Goal: Task Accomplishment & Management: Complete application form

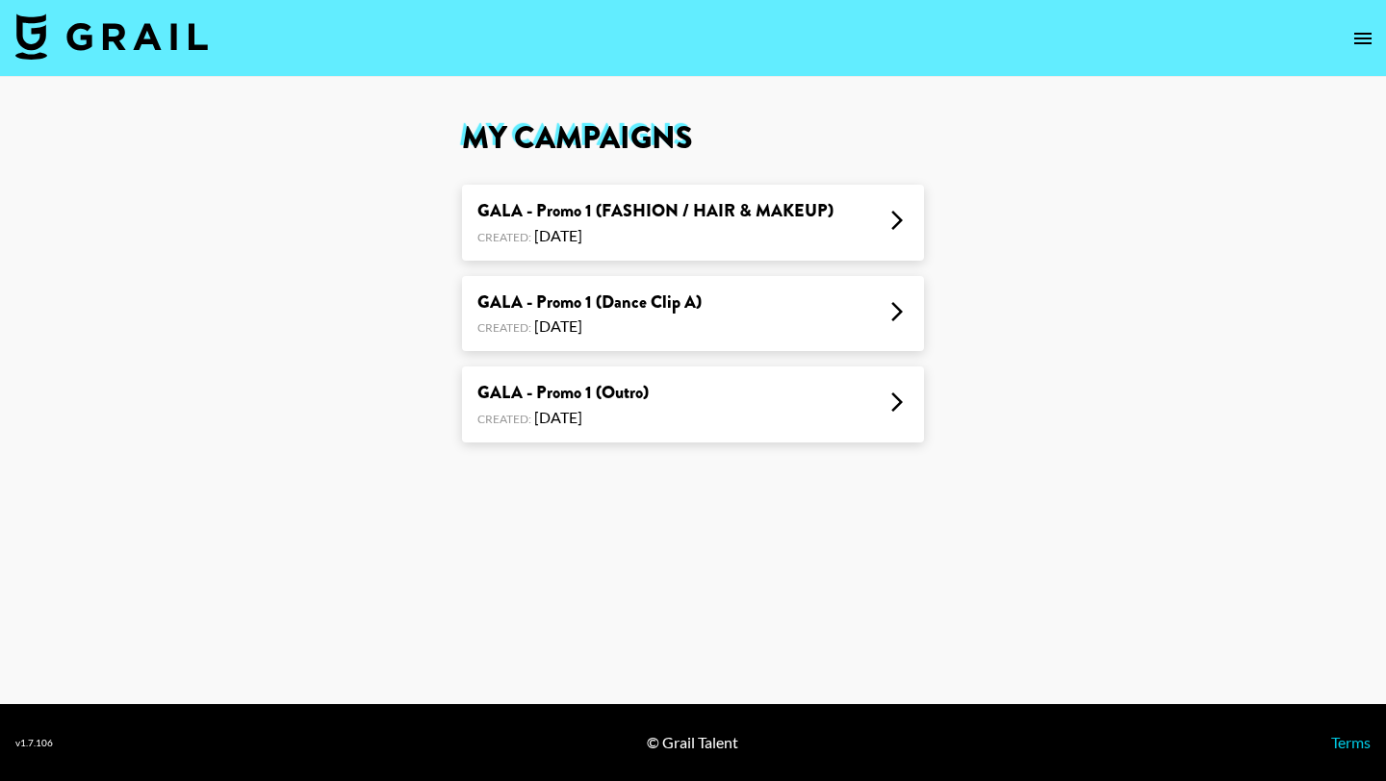
click at [755, 308] on div "GALA - Promo 1 (Dance Clip A) Created: [DATE]" at bounding box center [693, 314] width 462 height 76
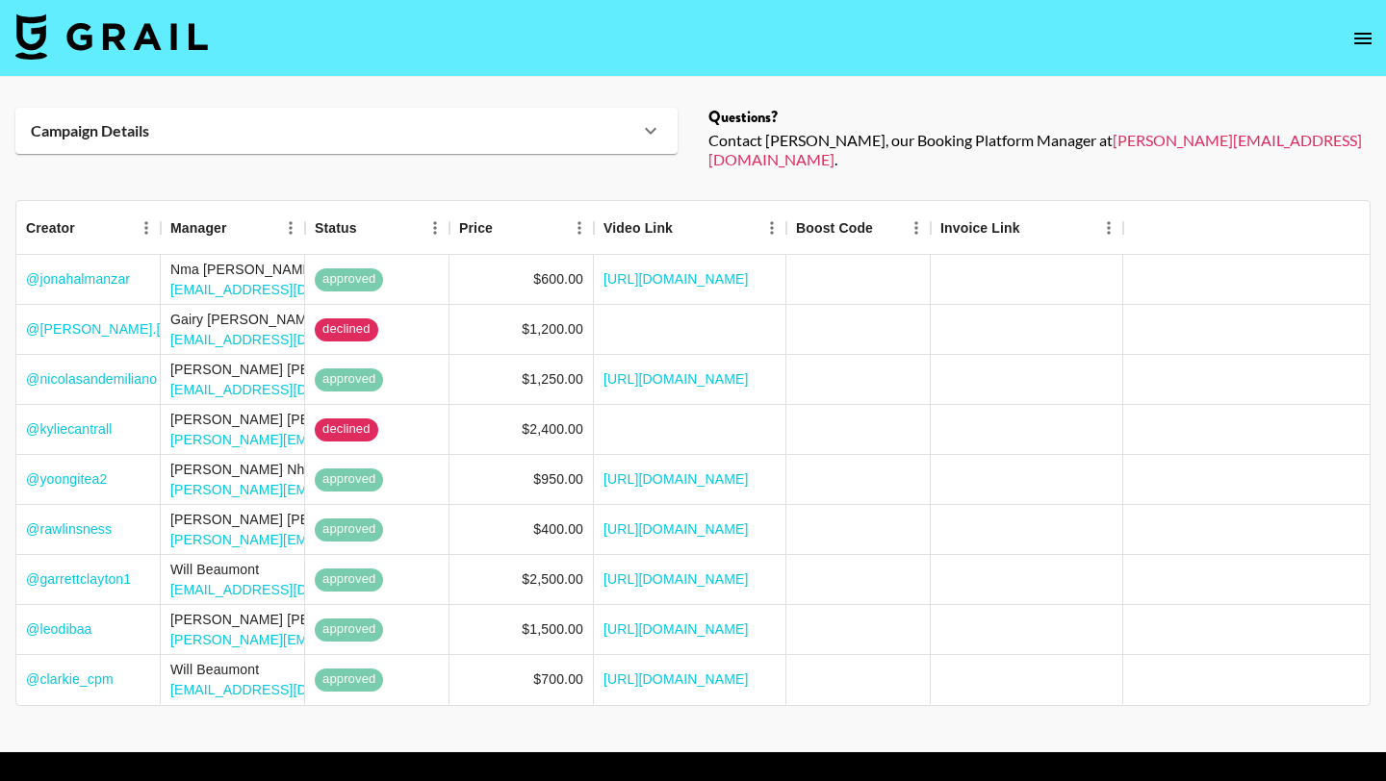
click at [156, 29] on img at bounding box center [111, 36] width 192 height 46
select select "Song"
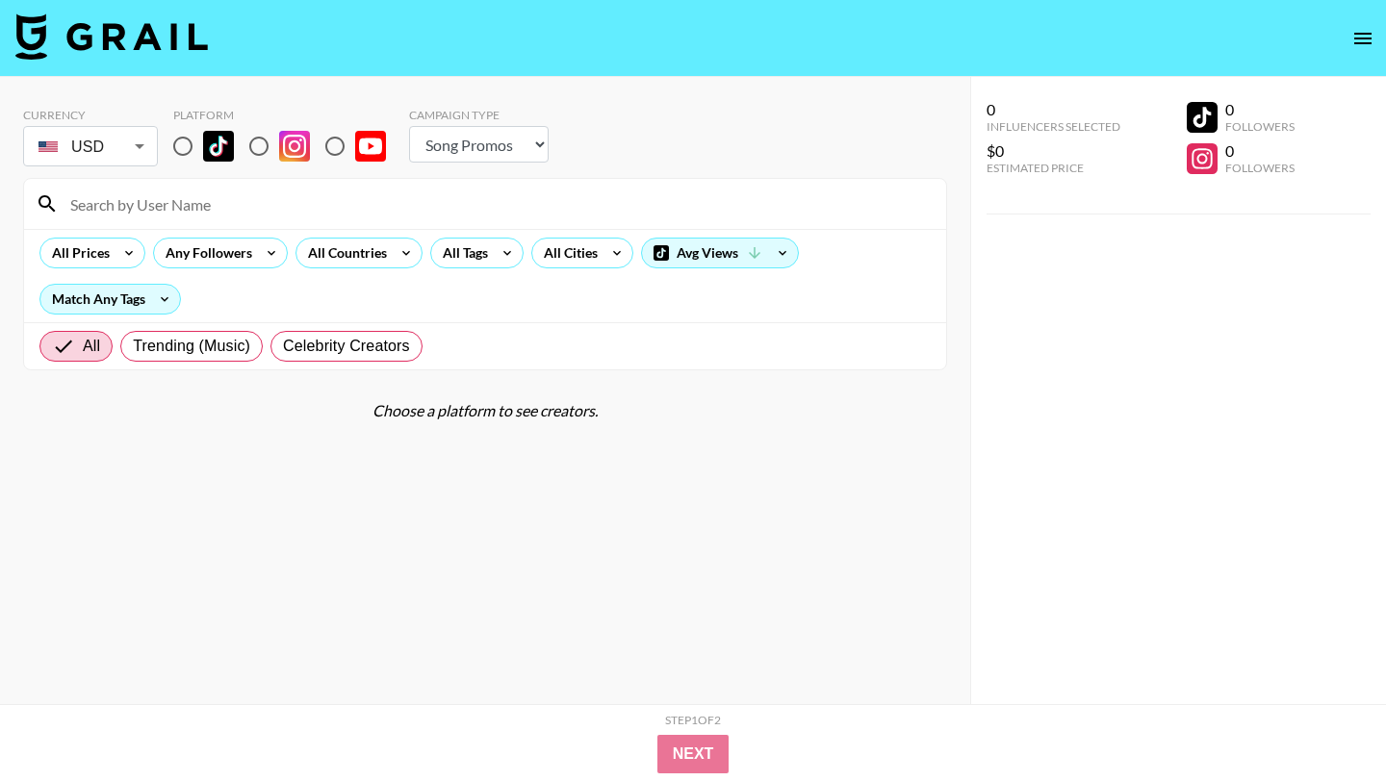
click at [192, 140] on input "radio" at bounding box center [183, 146] width 40 height 40
radio input "true"
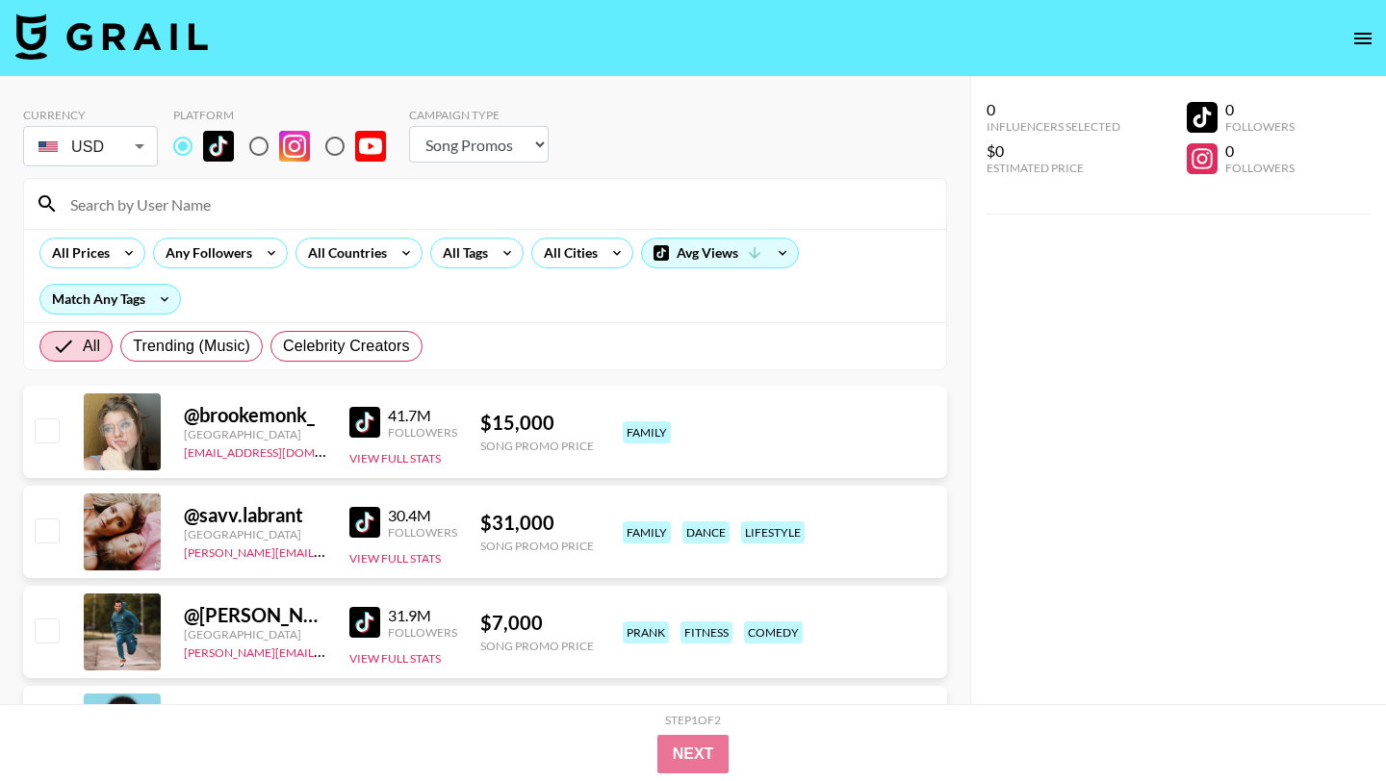
click at [171, 203] on input at bounding box center [497, 204] width 876 height 31
paste input "idayingchun"
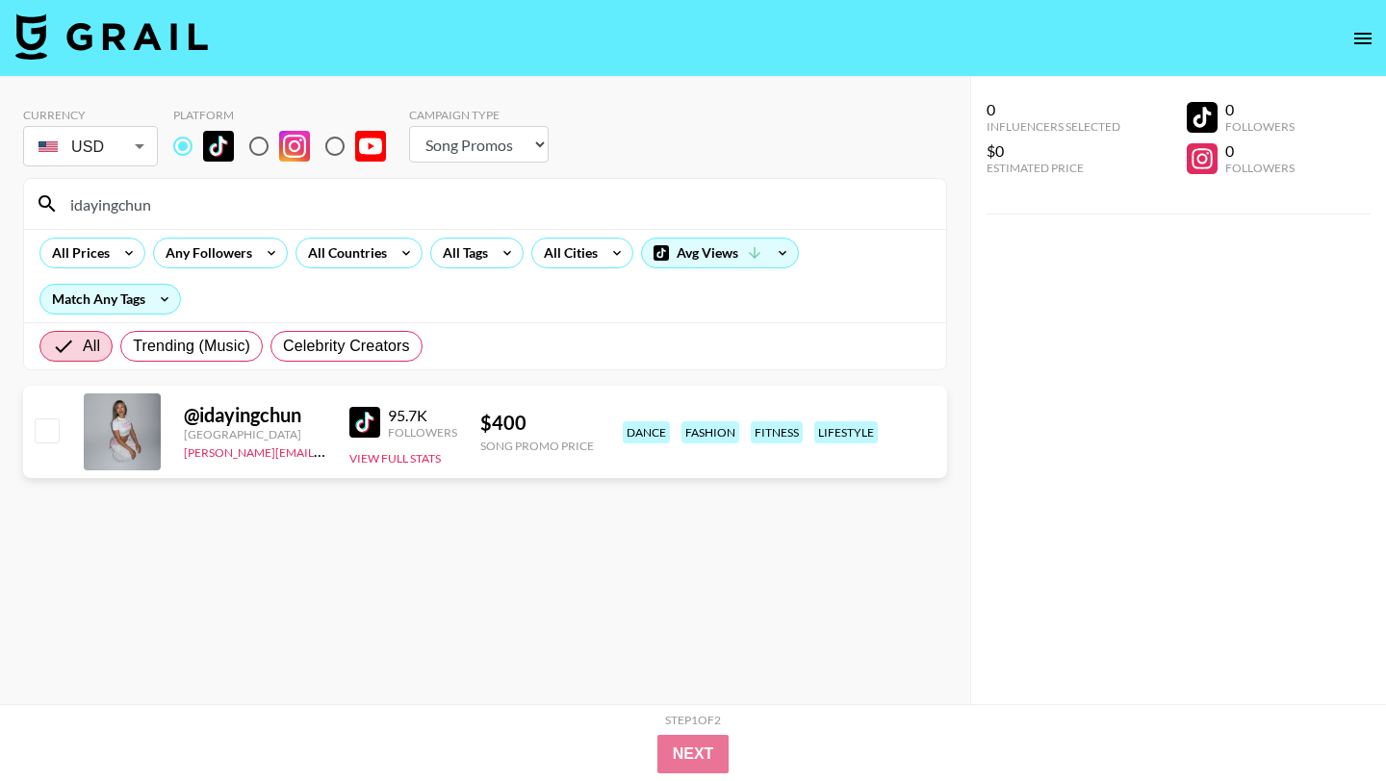
type input "idayingchun"
click at [56, 426] on input "checkbox" at bounding box center [46, 430] width 23 height 23
checkbox input "true"
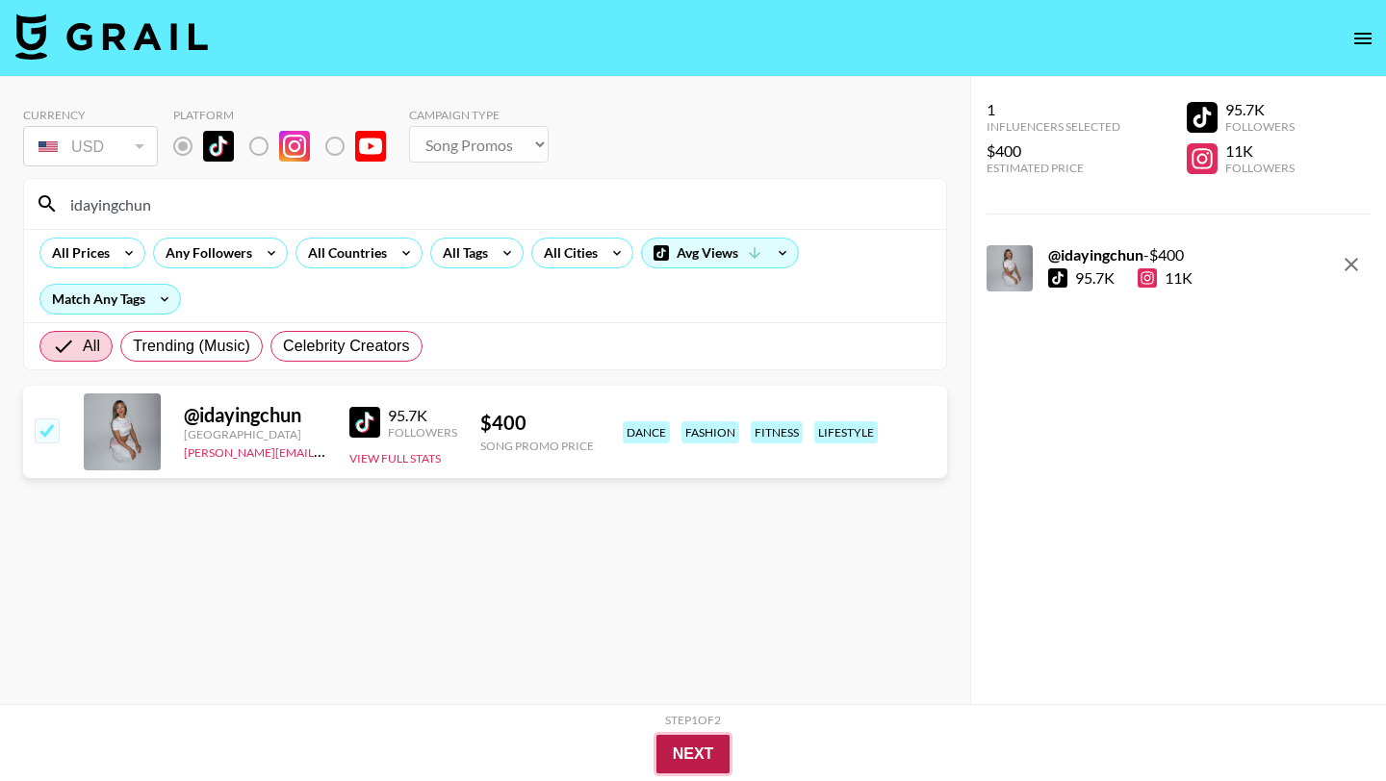
click at [689, 760] on button "Next" at bounding box center [693, 754] width 74 height 38
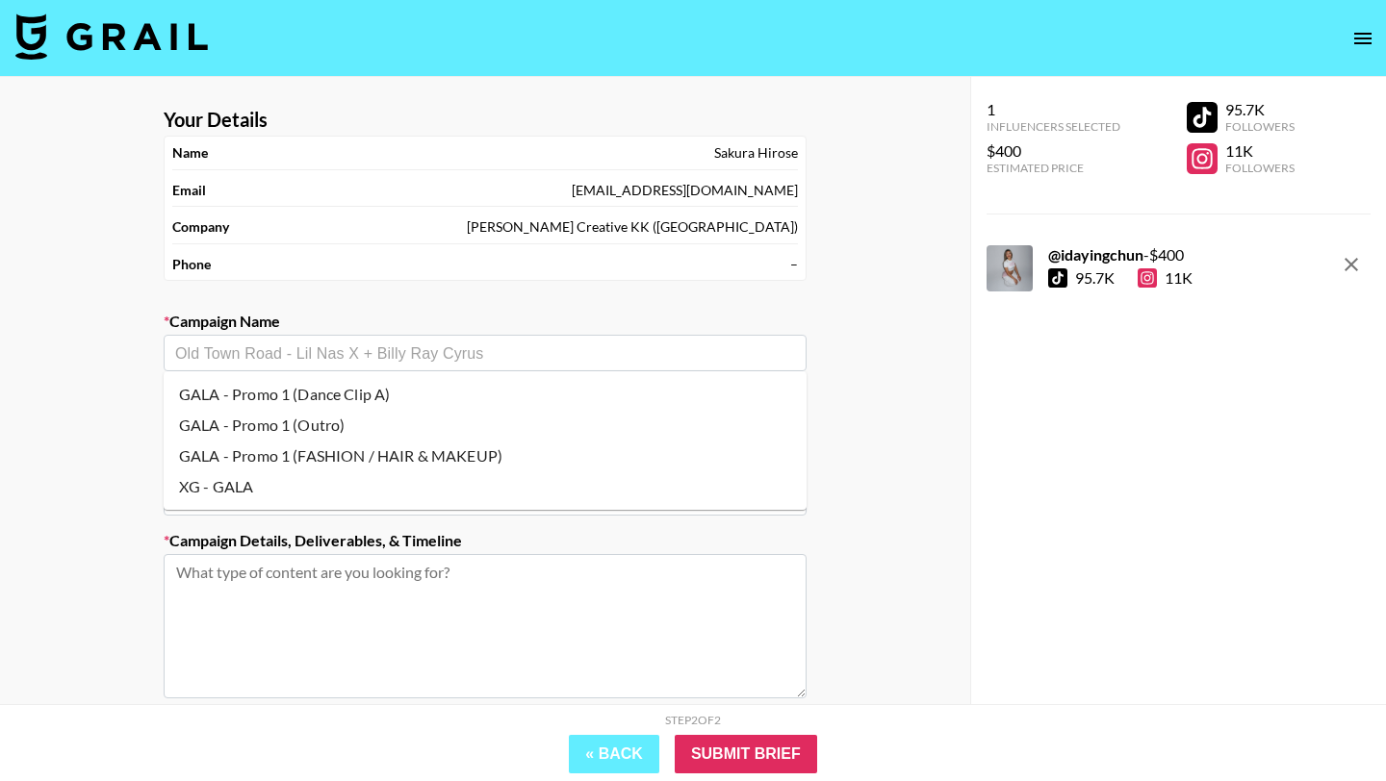
click at [522, 358] on input "text" at bounding box center [485, 354] width 620 height 22
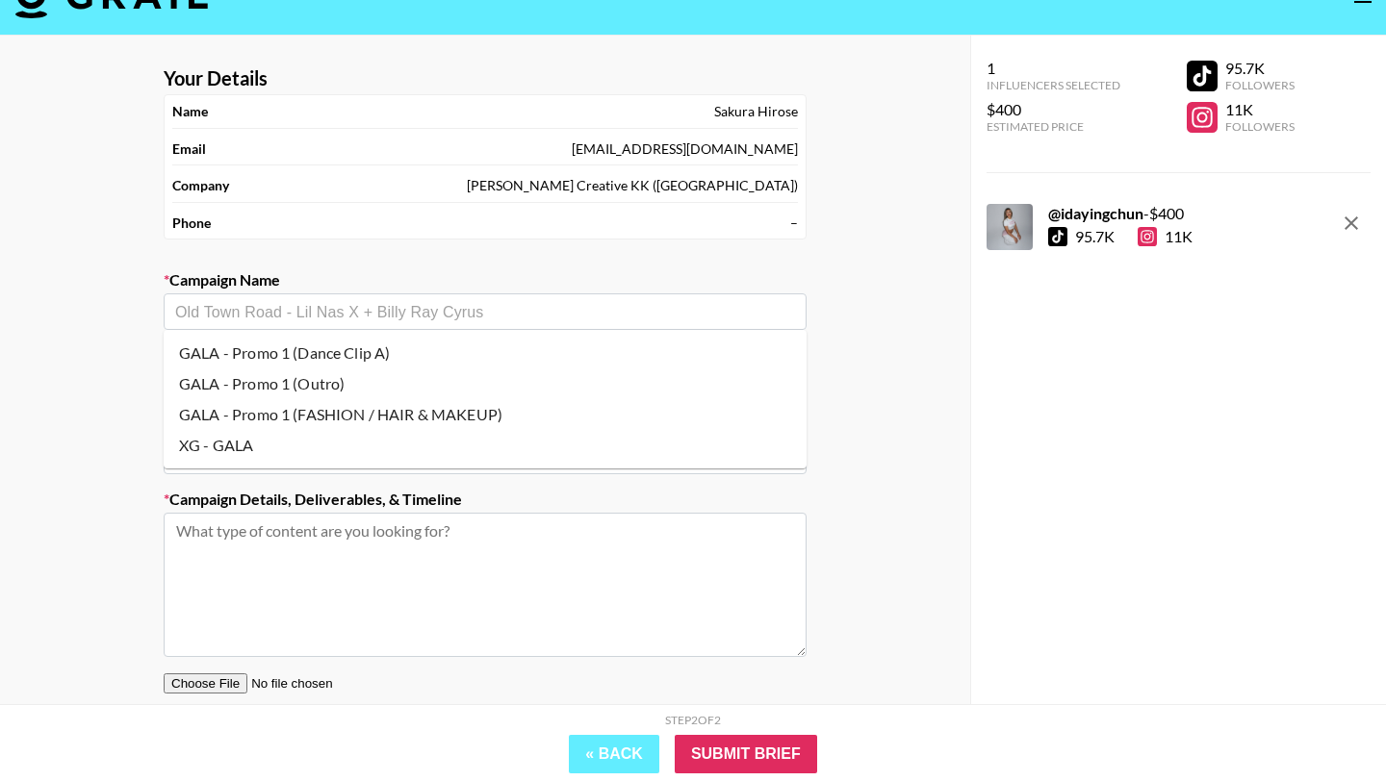
scroll to position [53, 0]
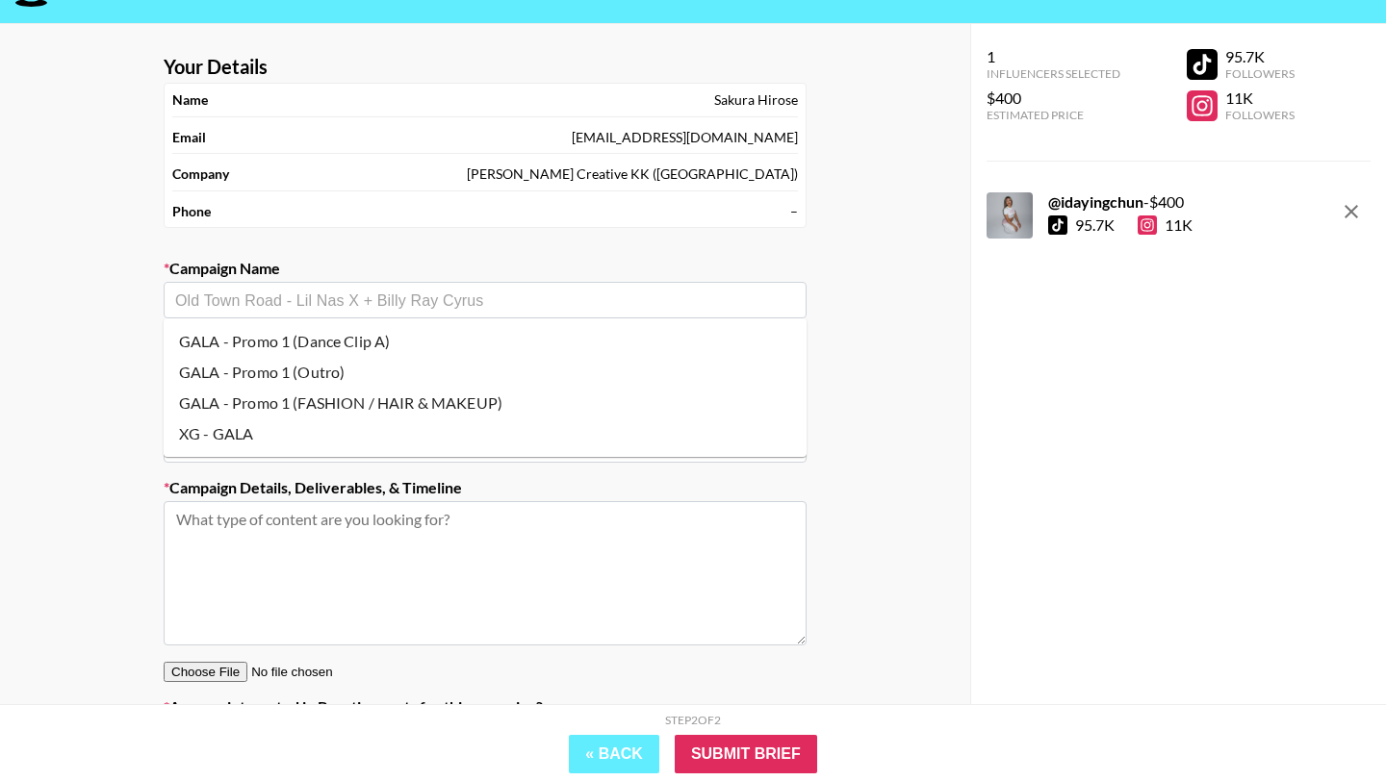
click at [413, 345] on li "GALA - Promo 1 (Dance Clip A)" at bounding box center [485, 341] width 643 height 31
type input "GALA - Promo 1 (Dance Clip A)"
type input "[URL][DOMAIN_NAME]"
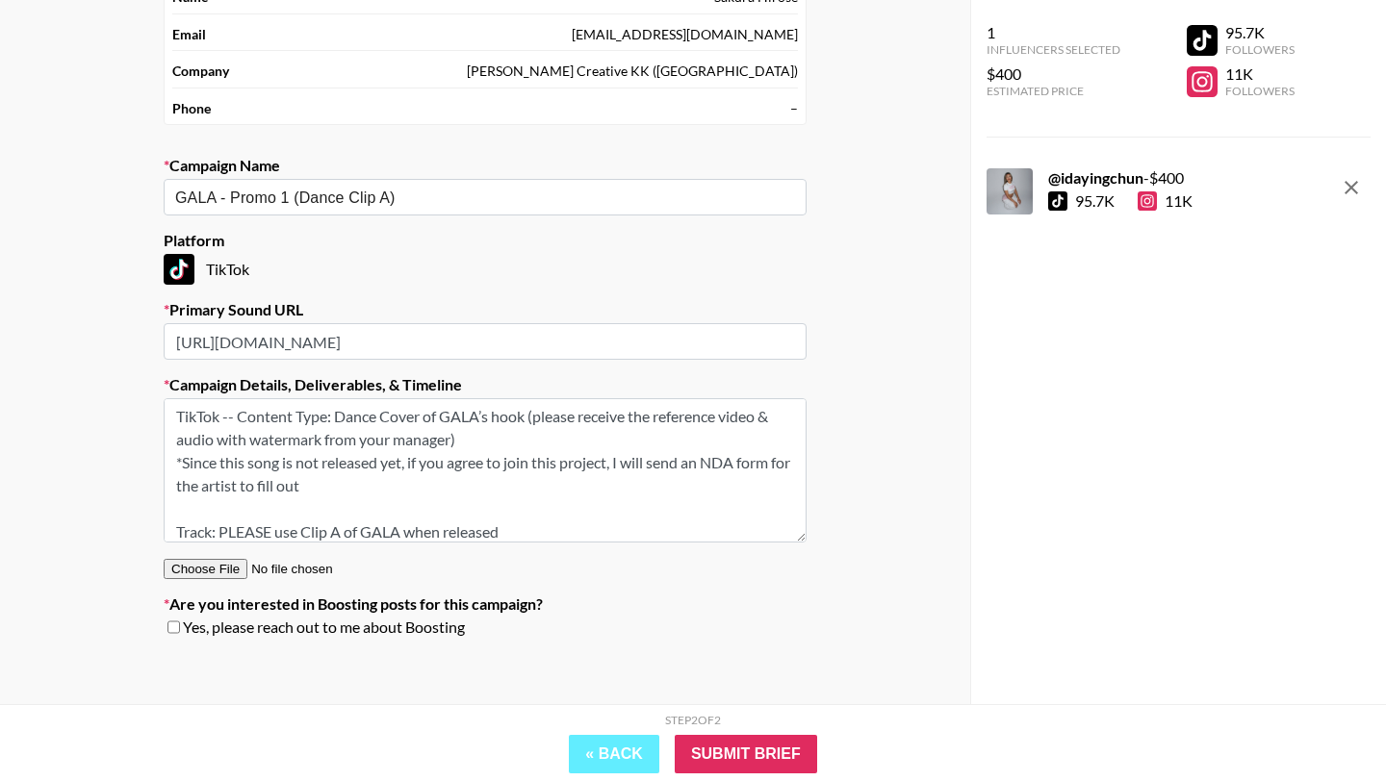
scroll to position [146, 0]
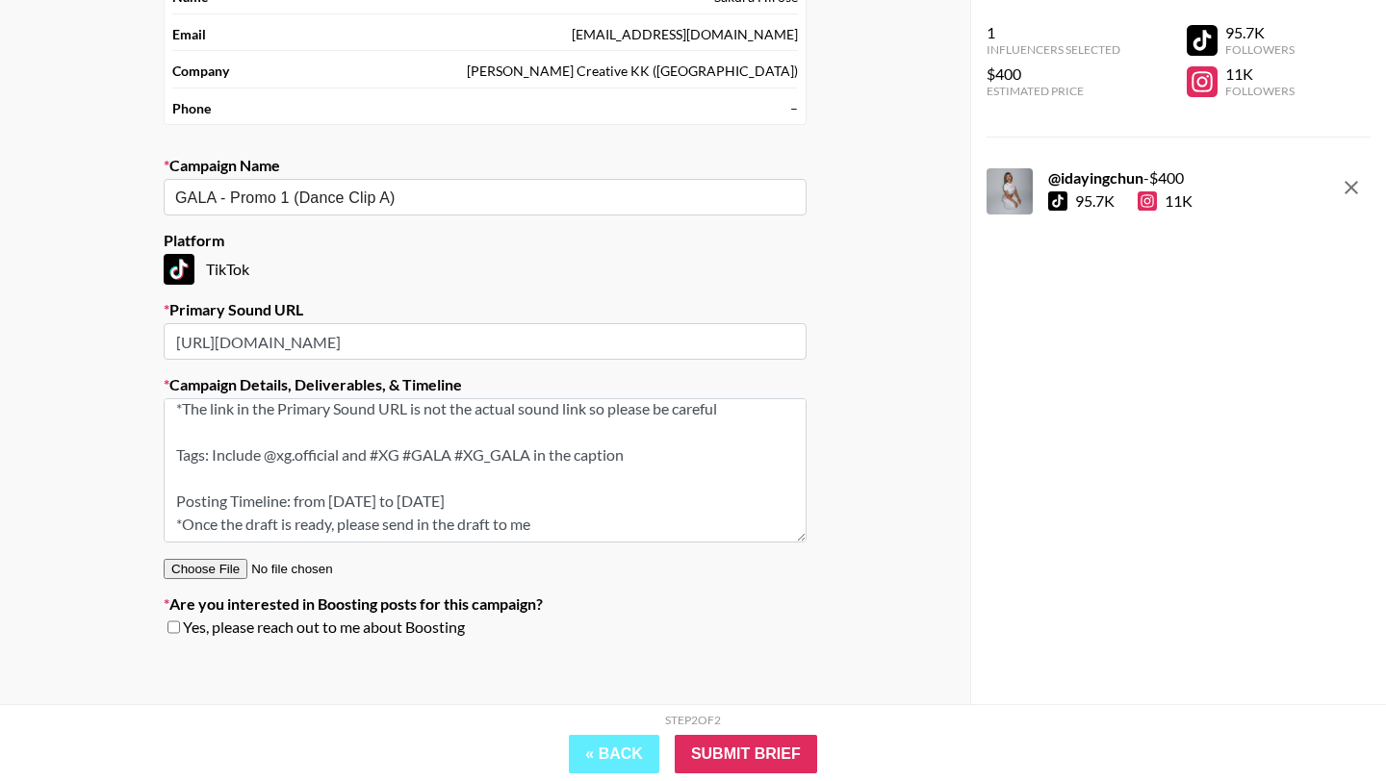
drag, startPoint x: 175, startPoint y: 416, endPoint x: 371, endPoint y: 598, distance: 267.6
click at [371, 598] on section "Your Details Name [PERSON_NAME] Email [EMAIL_ADDRESS][DOMAIN_NAME] Company [PER…" at bounding box center [485, 301] width 674 height 731
paste textarea "idayingchun"
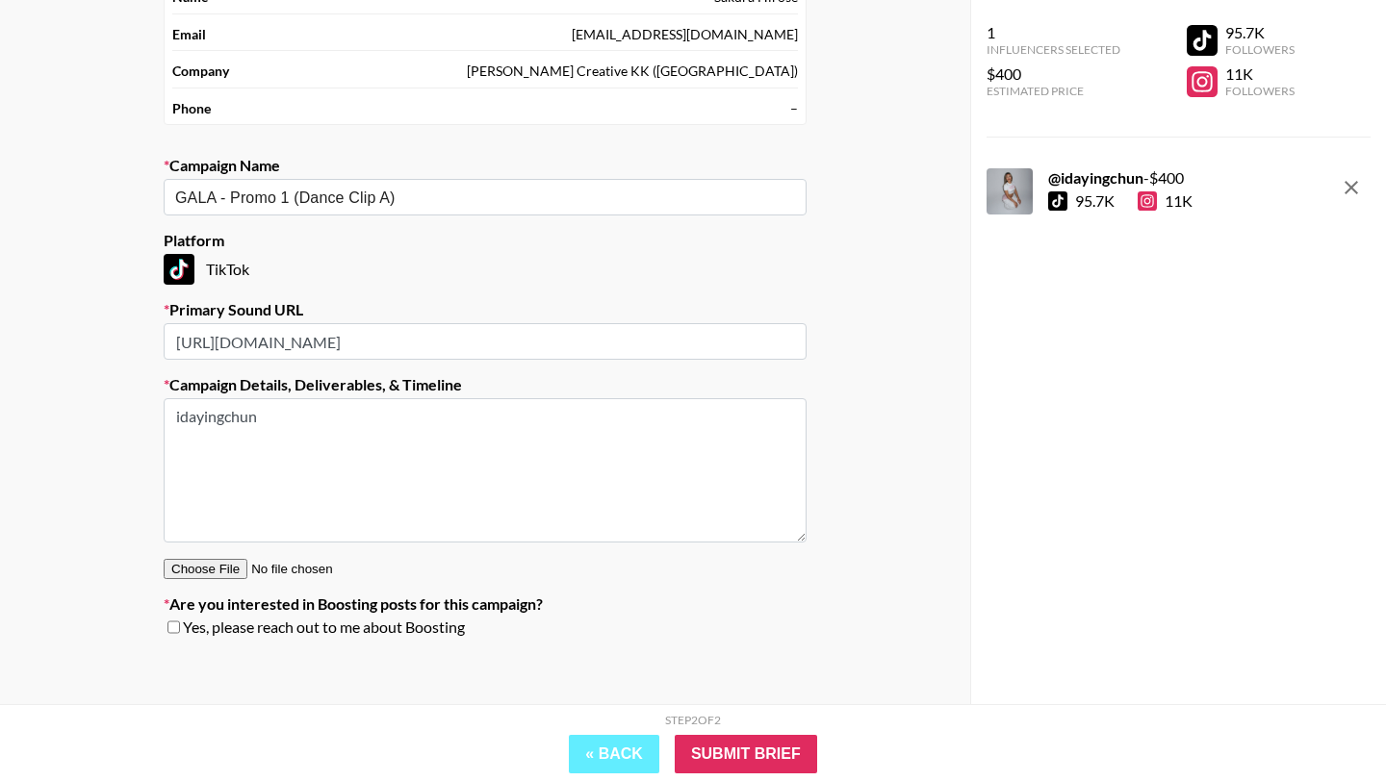
scroll to position [0, 0]
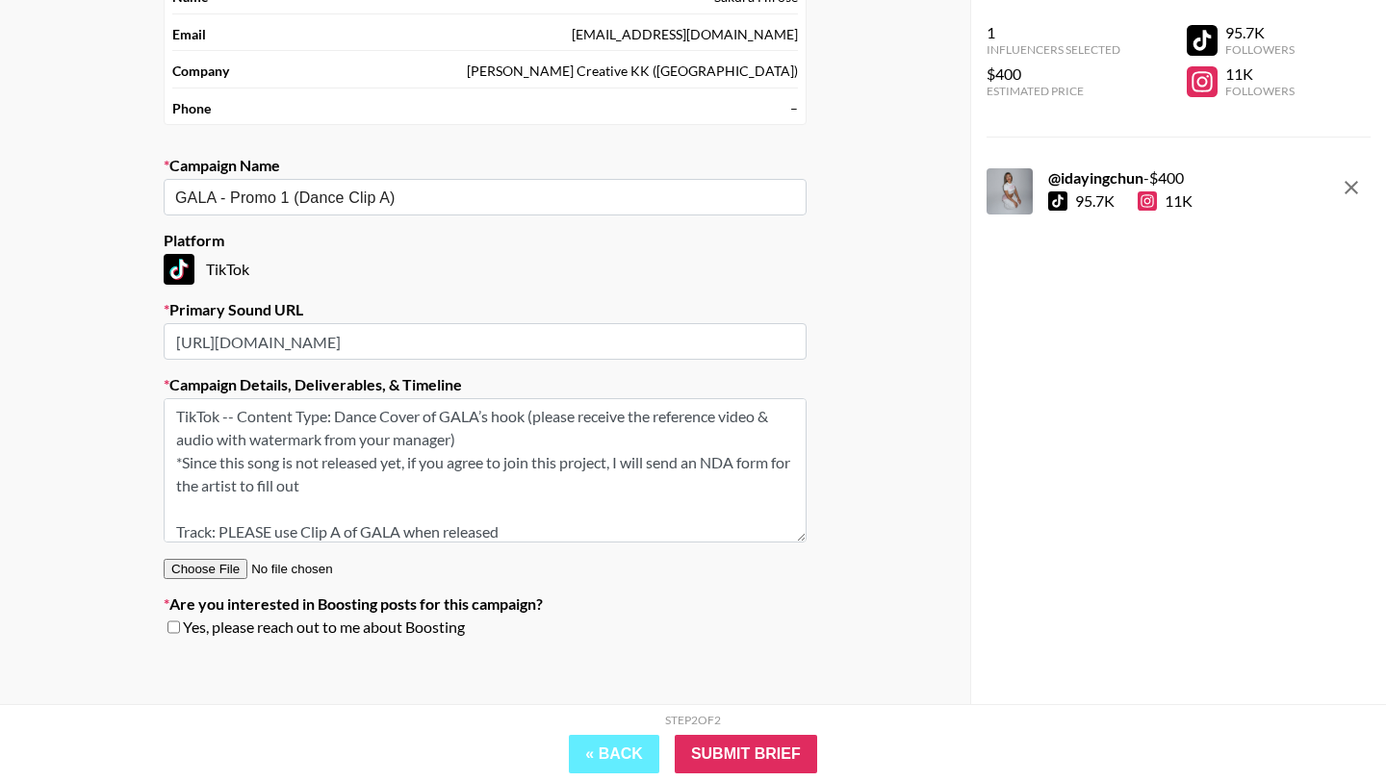
paste textarea "Content Type: Dance Cover of GALA’s RIAHINA PART Reference: [URL][DOMAIN_NAME] …"
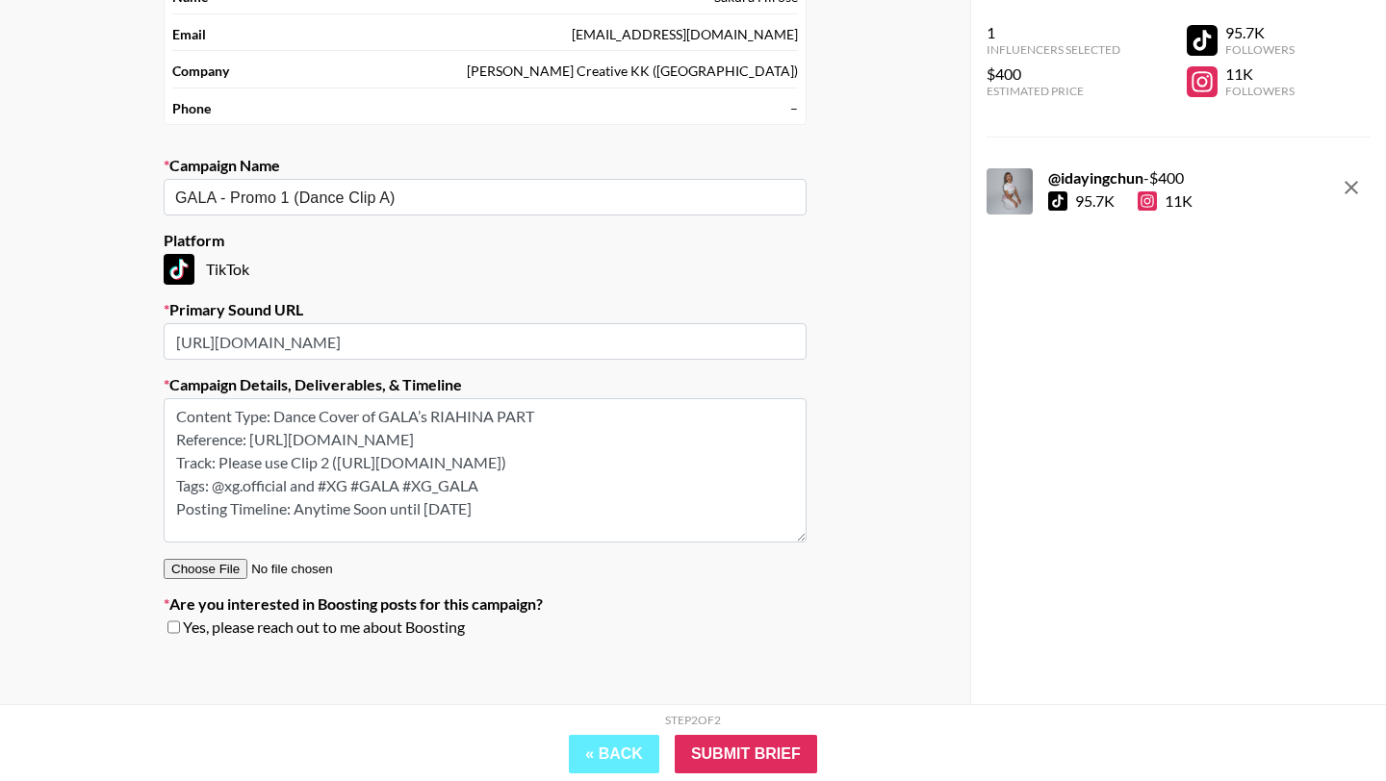
drag, startPoint x: 340, startPoint y: 489, endPoint x: 344, endPoint y: 513, distance: 24.5
click at [344, 513] on textarea "Content Type: Dance Cover of GALA’s RIAHINA PART Reference: [URL][DOMAIN_NAME] …" at bounding box center [485, 470] width 643 height 144
click at [461, 342] on input "[URL][DOMAIN_NAME]" at bounding box center [485, 341] width 643 height 37
click at [381, 485] on textarea "Content Type: Dance Cover of GALA’s RIAHINA PART Reference: [URL][DOMAIN_NAME] …" at bounding box center [485, 470] width 643 height 144
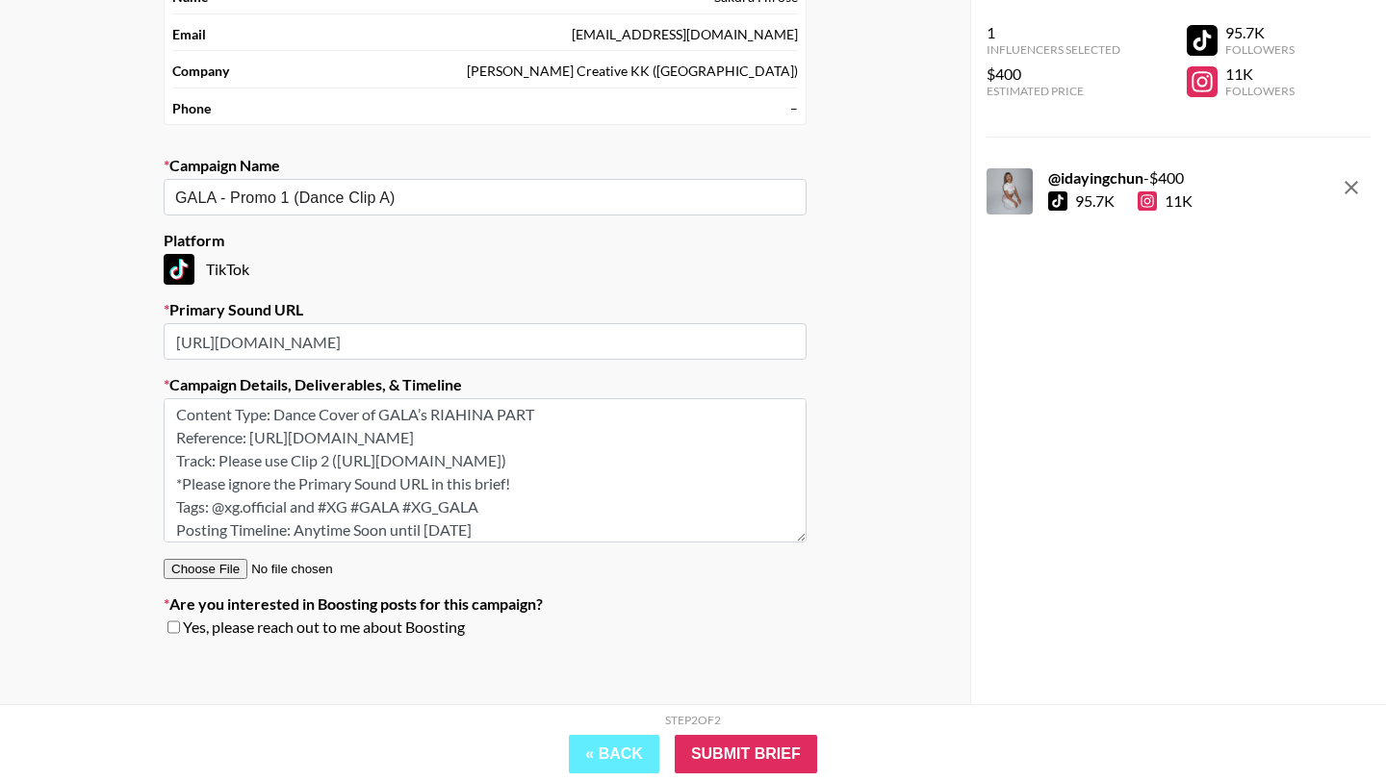
scroll to position [0, 0]
click at [606, 416] on textarea "Content Type: Dance Cover of GALA’s RIAHINA PART Reference: [URL][DOMAIN_NAME] …" at bounding box center [485, 470] width 643 height 144
click at [371, 479] on textarea "Content Type: Dance Cover of GALA’s RIAHINA PART Reference: [URL][DOMAIN_NAME] …" at bounding box center [485, 470] width 643 height 144
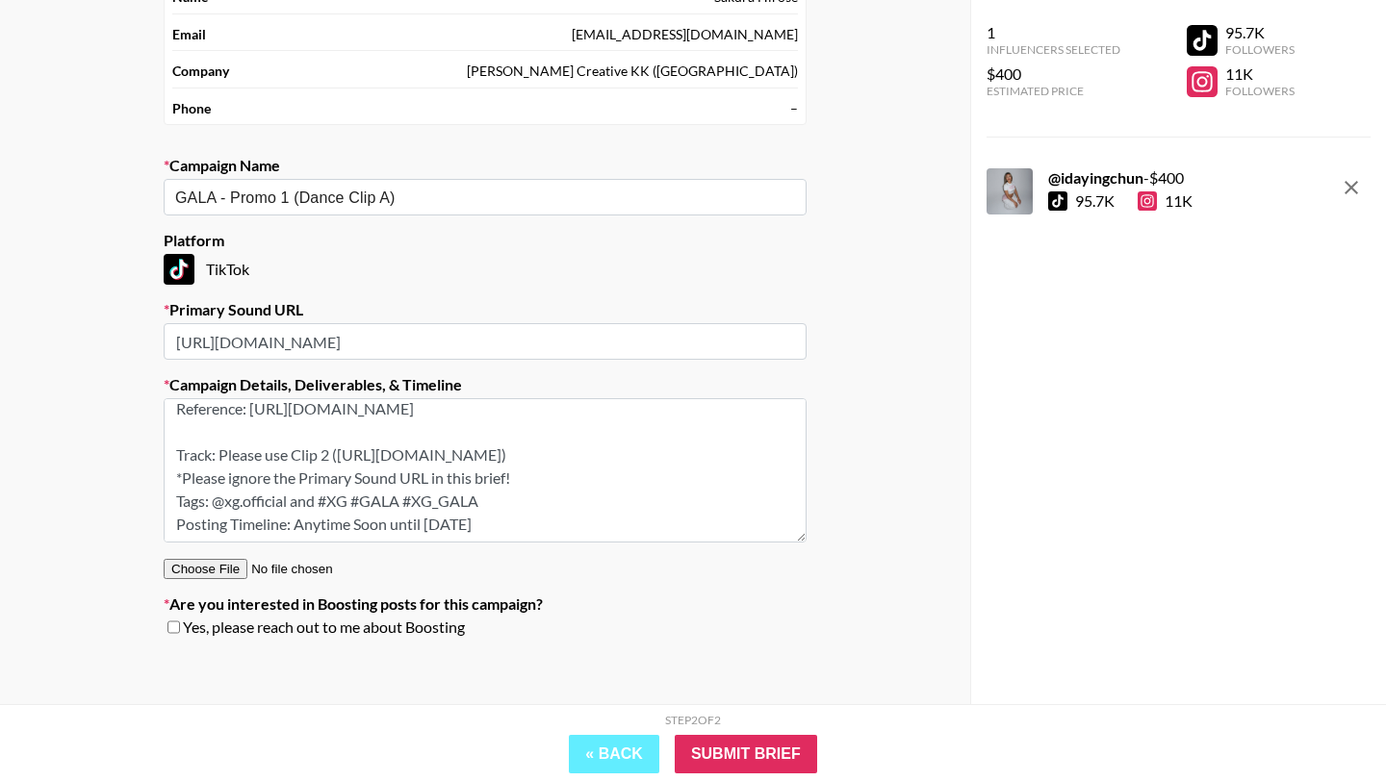
scroll to position [123, 0]
click at [369, 441] on textarea "Content Type: Dance Cover of GALA’s RIAHINA PART Reference: [URL][DOMAIN_NAME] …" at bounding box center [485, 470] width 643 height 144
click at [530, 454] on textarea "Content Type: Dance Cover of GALA’s RIAHINA PART Reference: [URL][DOMAIN_NAME] …" at bounding box center [485, 470] width 643 height 144
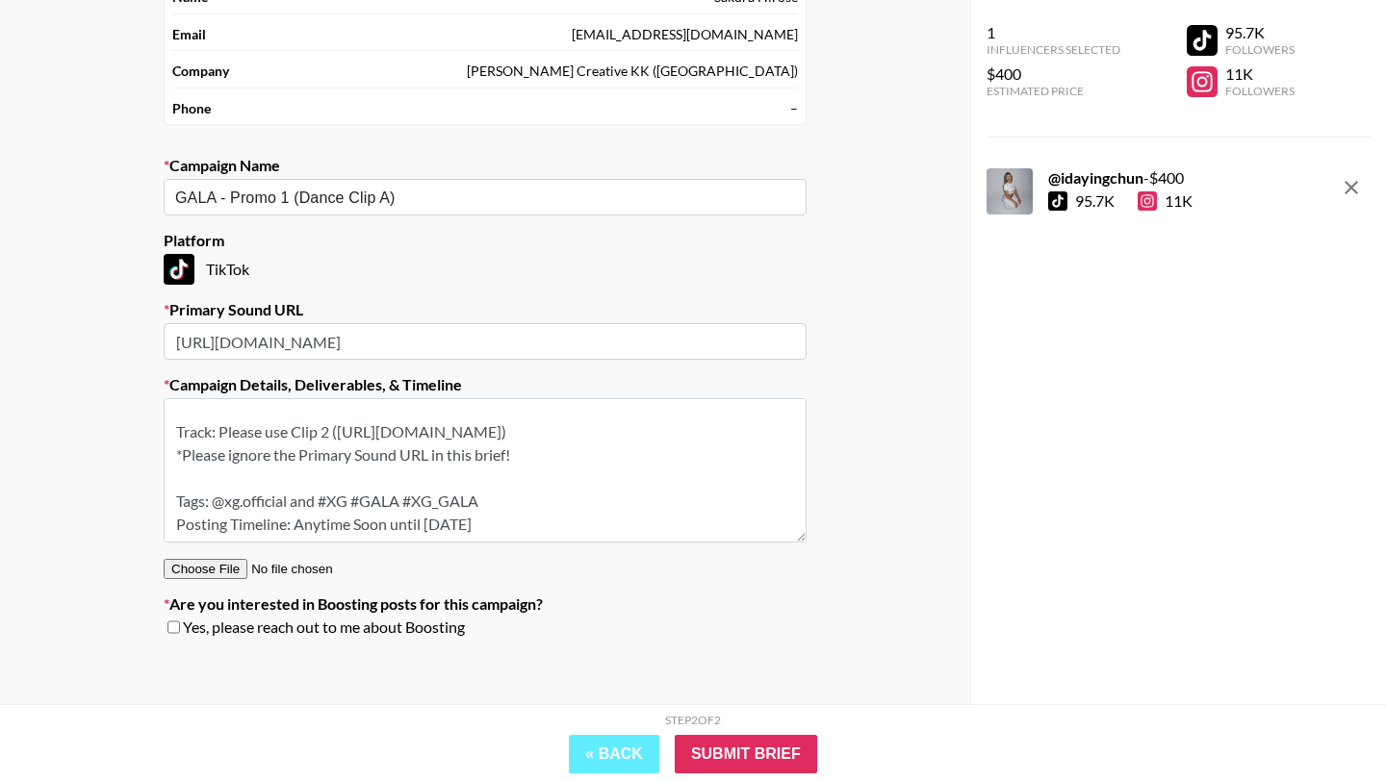
click at [508, 498] on textarea "Content Type: Dance Cover of GALA’s RIAHINA PART Reference: [URL][DOMAIN_NAME] …" at bounding box center [485, 470] width 643 height 144
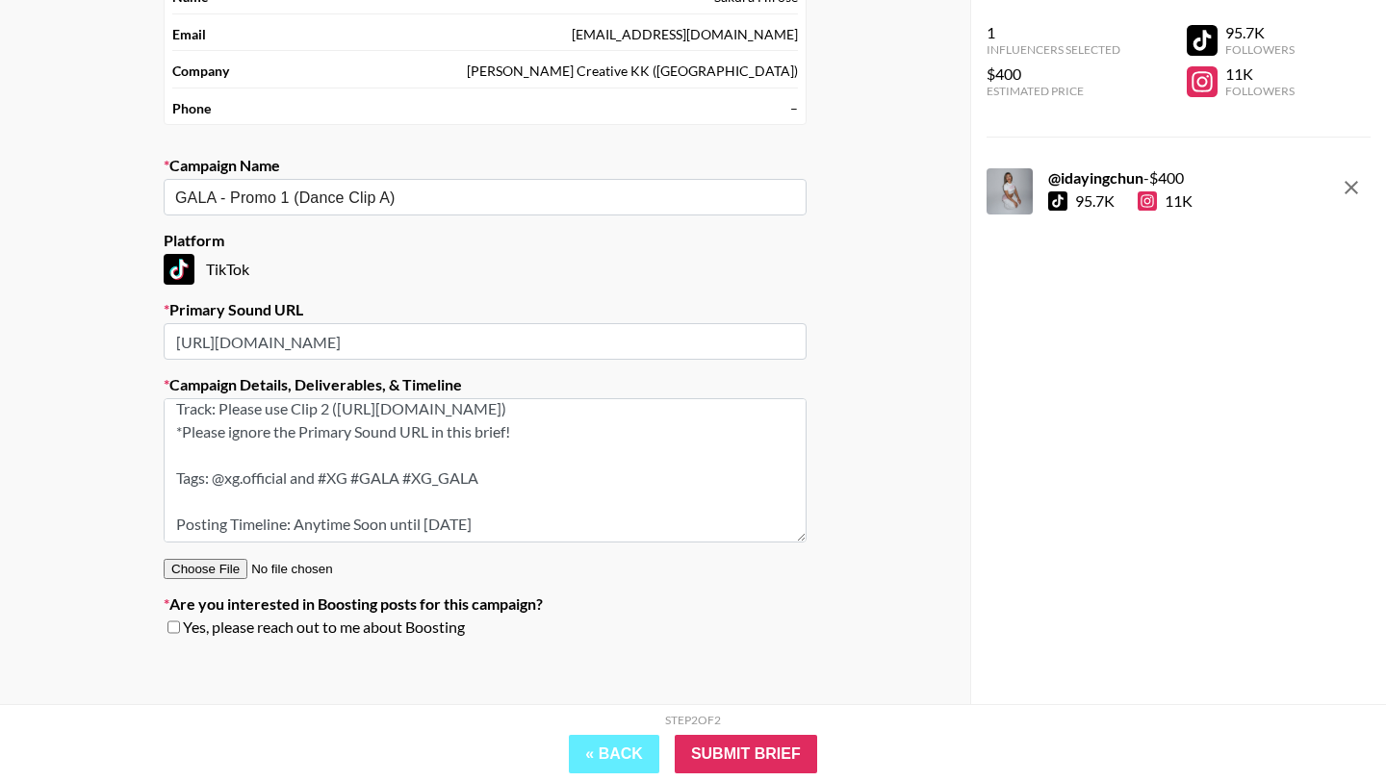
scroll to position [169, 0]
type textarea "Content Type: Dance Cover of GALA’s RIAHINA PART Reference: [URL][DOMAIN_NAME] …"
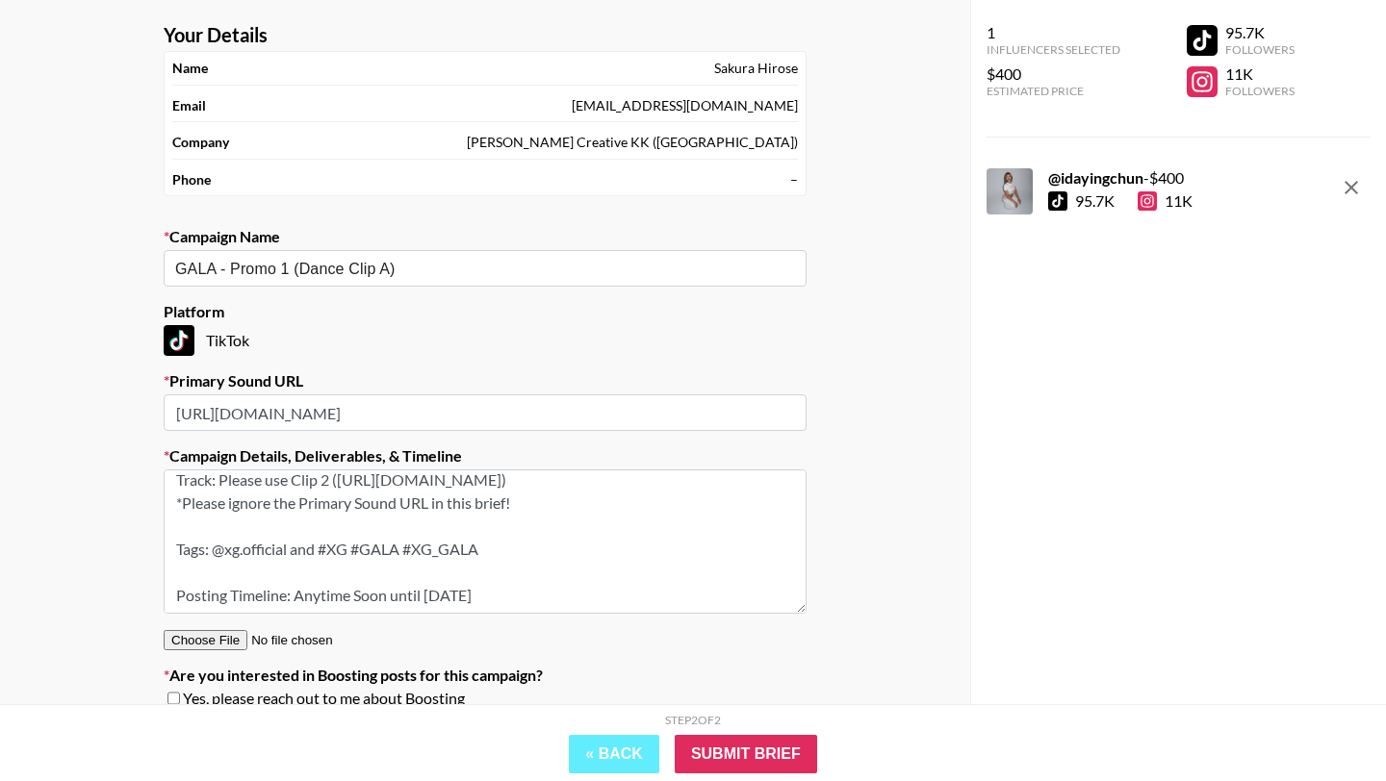
scroll to position [95, 0]
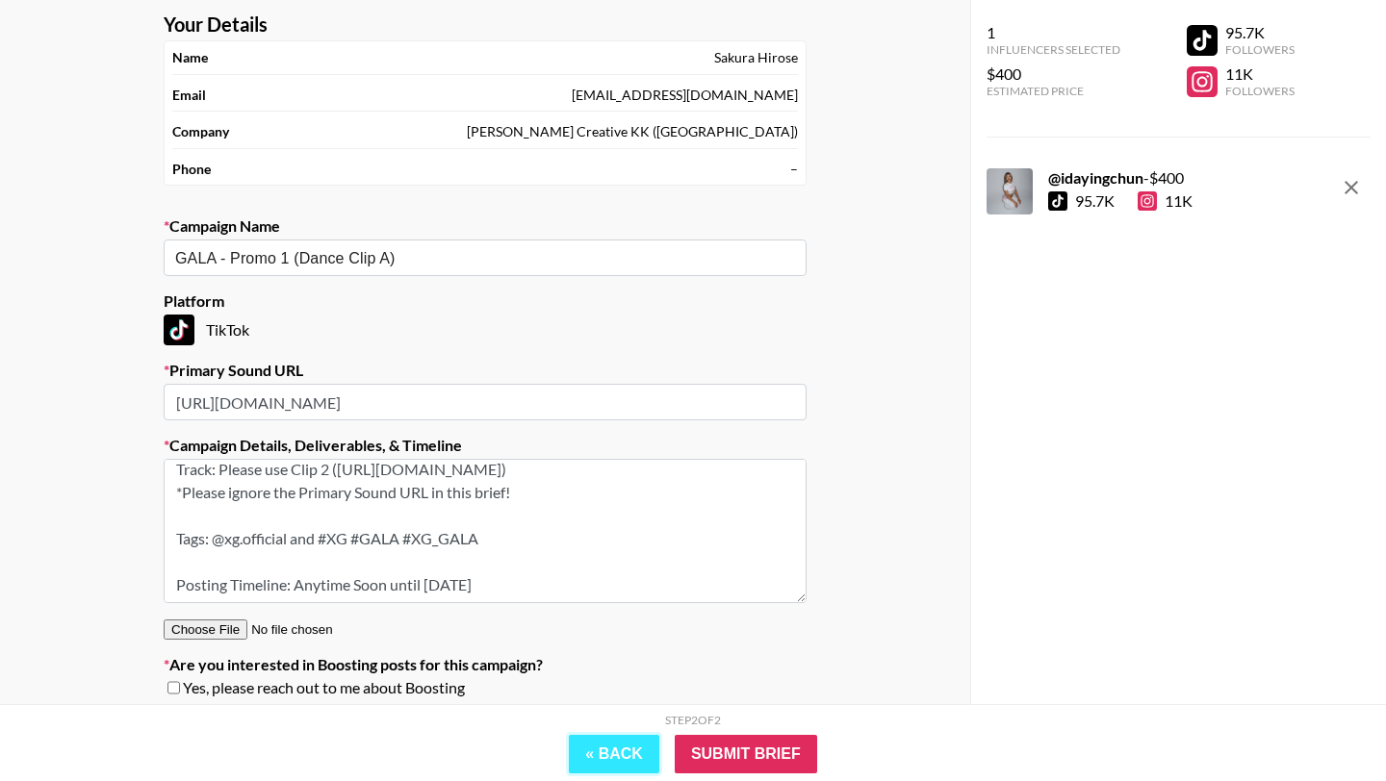
click at [589, 755] on button "« Back" at bounding box center [614, 754] width 90 height 38
select select "Song"
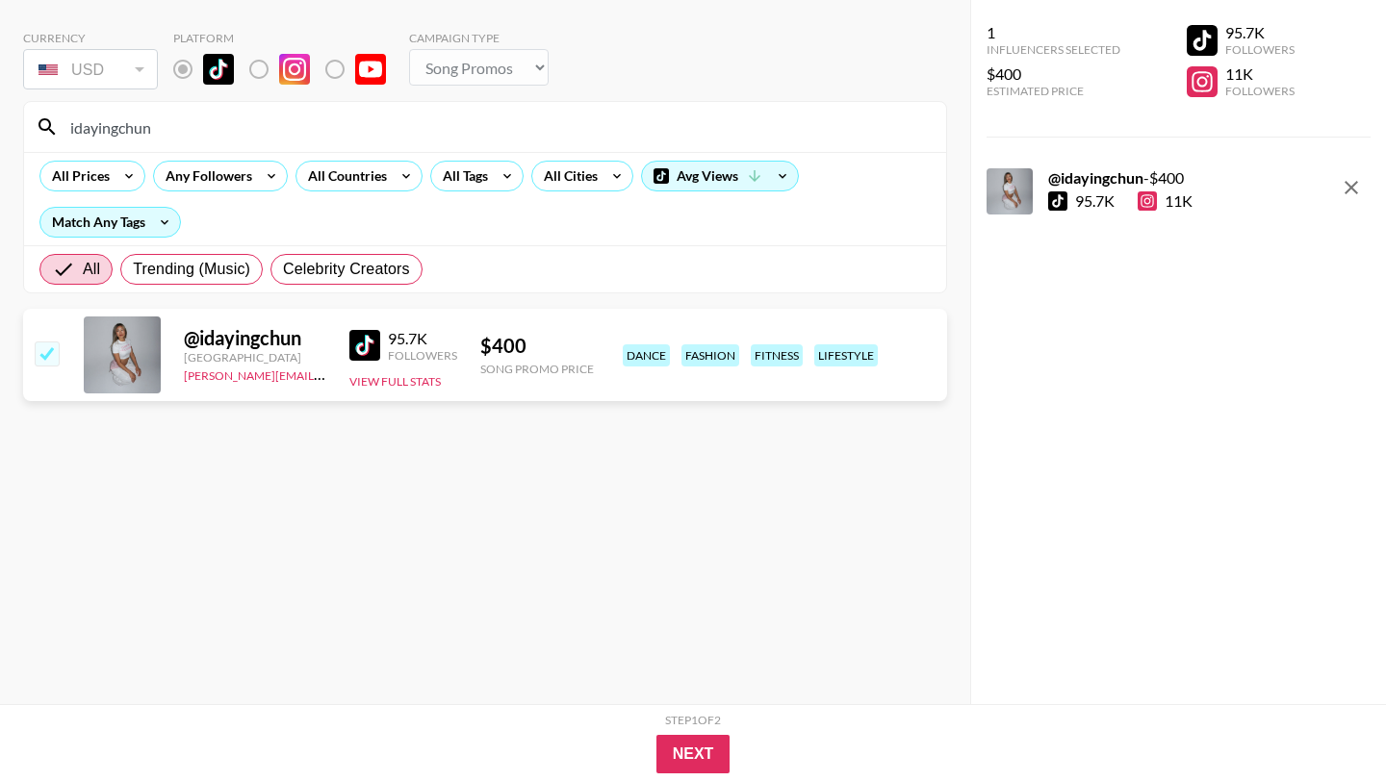
scroll to position [77, 0]
drag, startPoint x: 300, startPoint y: 119, endPoint x: 13, endPoint y: 124, distance: 286.8
click at [13, 124] on div "Currency USD USD ​ Platform Campaign Type Choose Type... Song Promos Brand Prom…" at bounding box center [485, 352] width 970 height 704
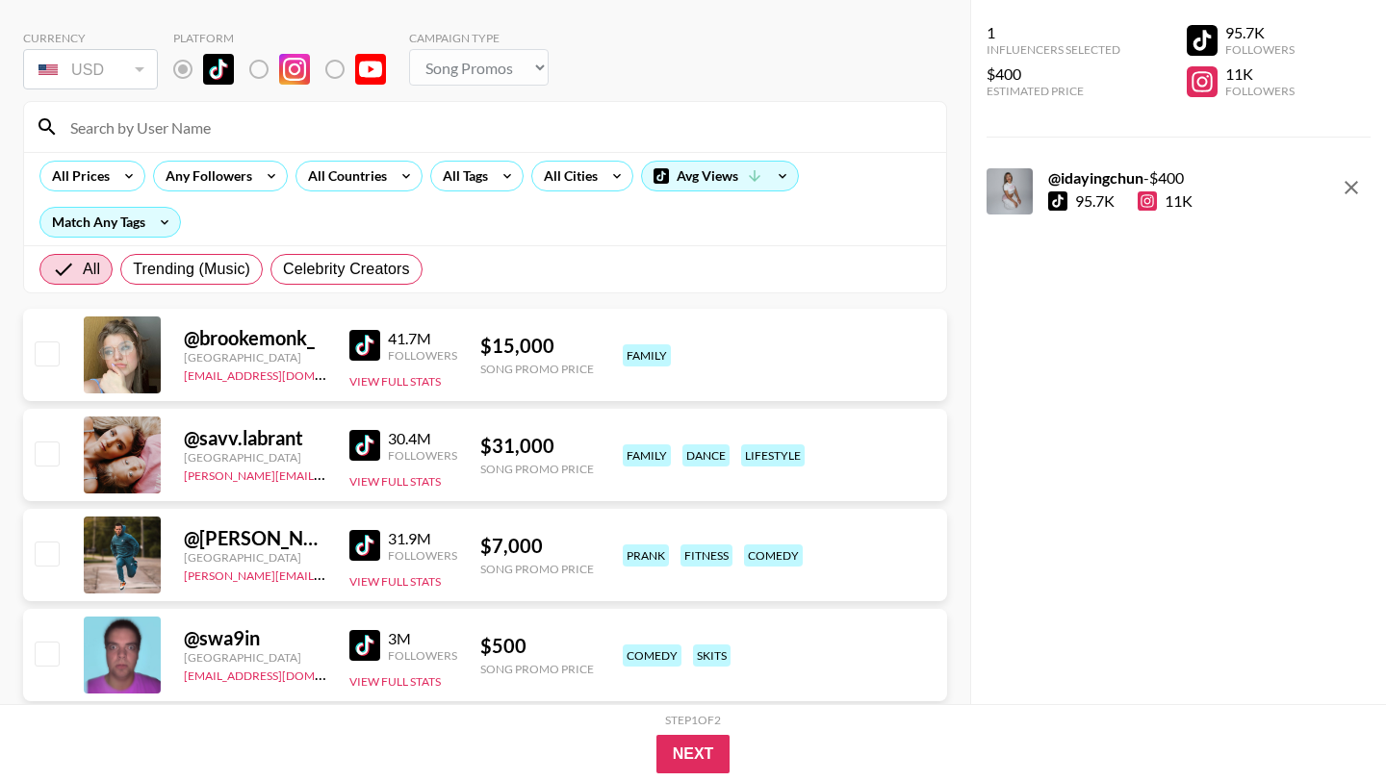
paste input "[PERSON_NAME].[PERSON_NAME].161"
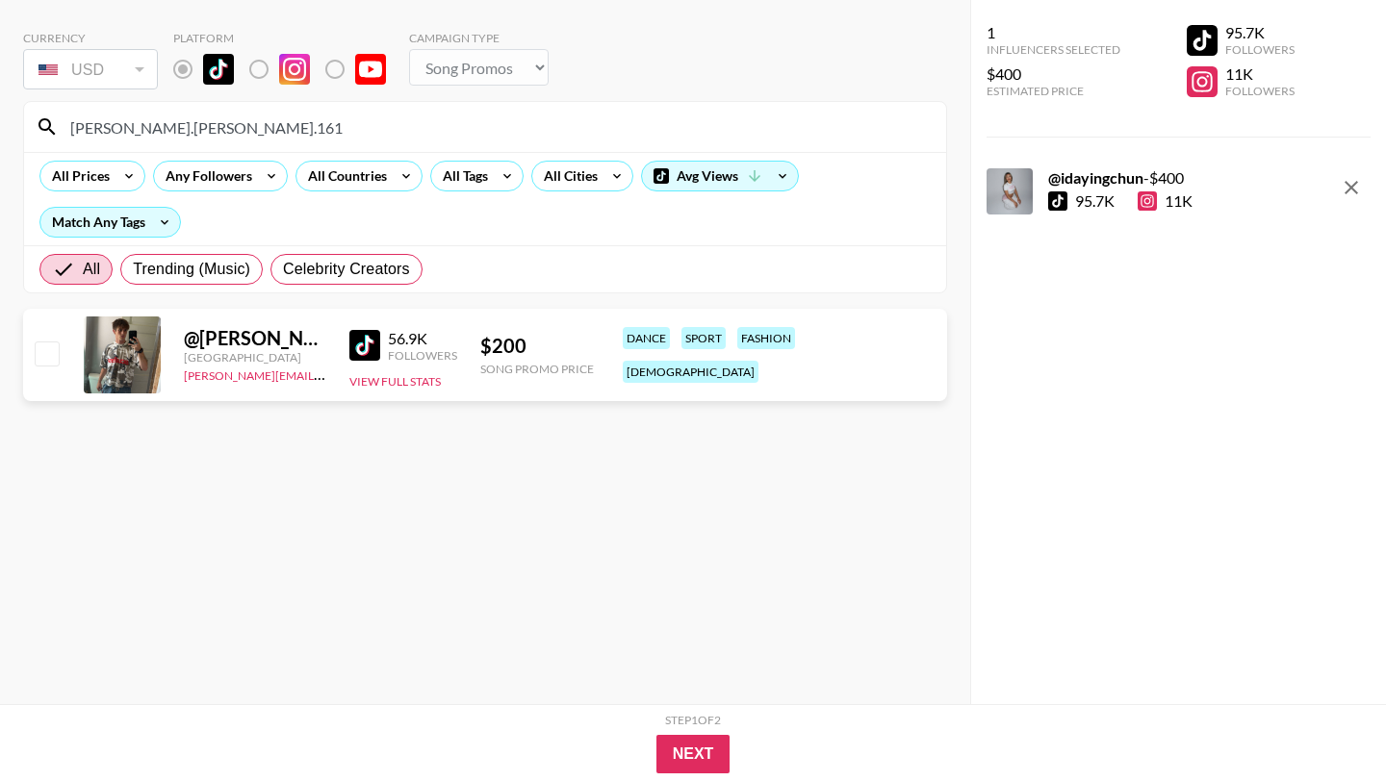
type input "[PERSON_NAME].[PERSON_NAME].161"
click at [49, 350] on input "checkbox" at bounding box center [46, 353] width 23 height 23
checkbox input "true"
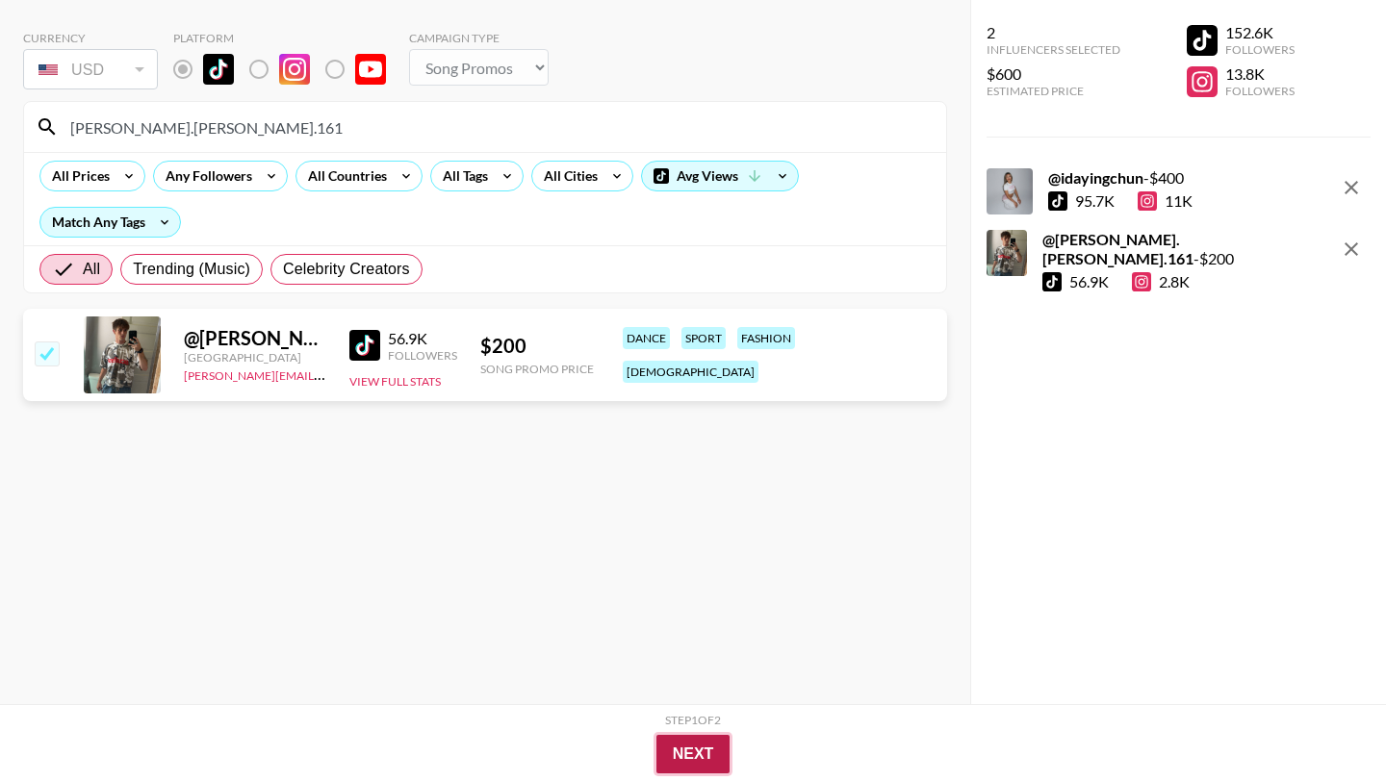
click at [676, 752] on button "Next" at bounding box center [693, 754] width 74 height 38
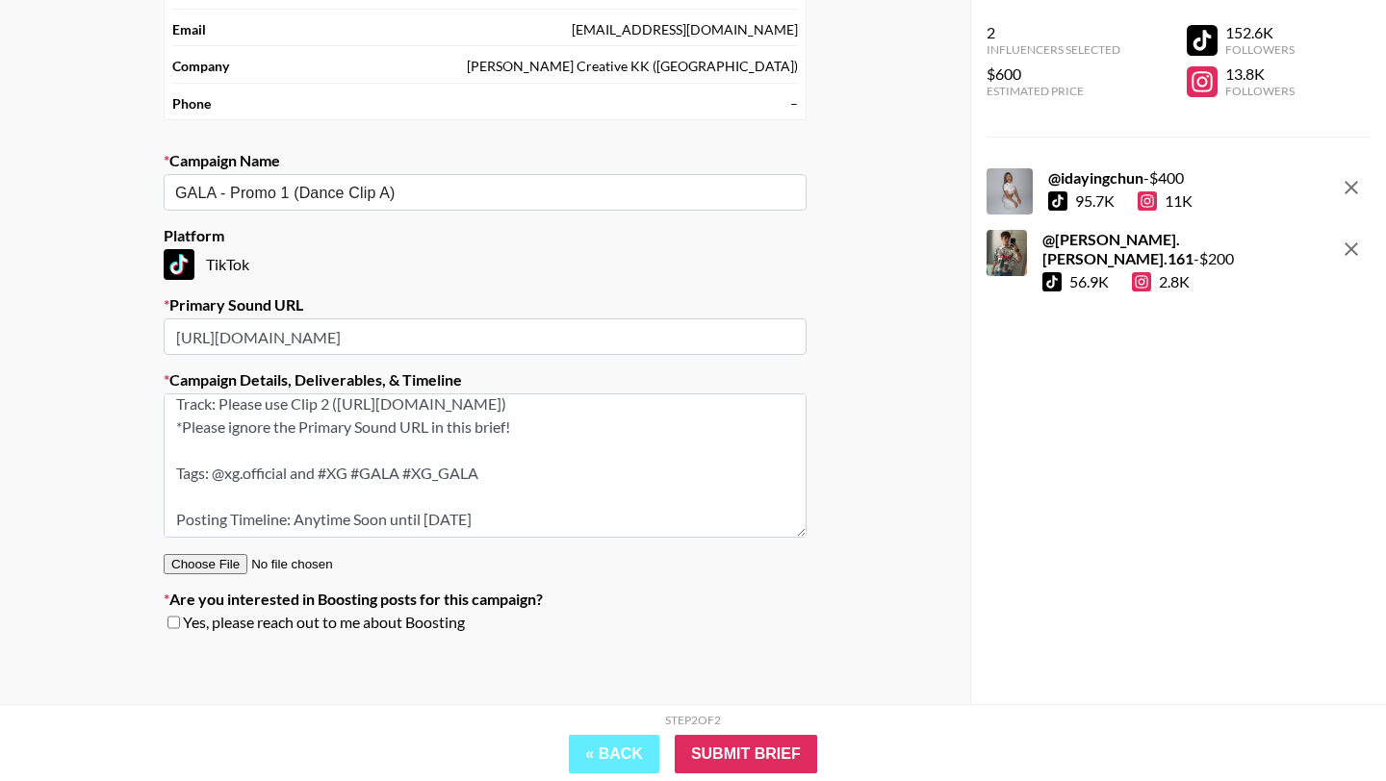
scroll to position [166, 0]
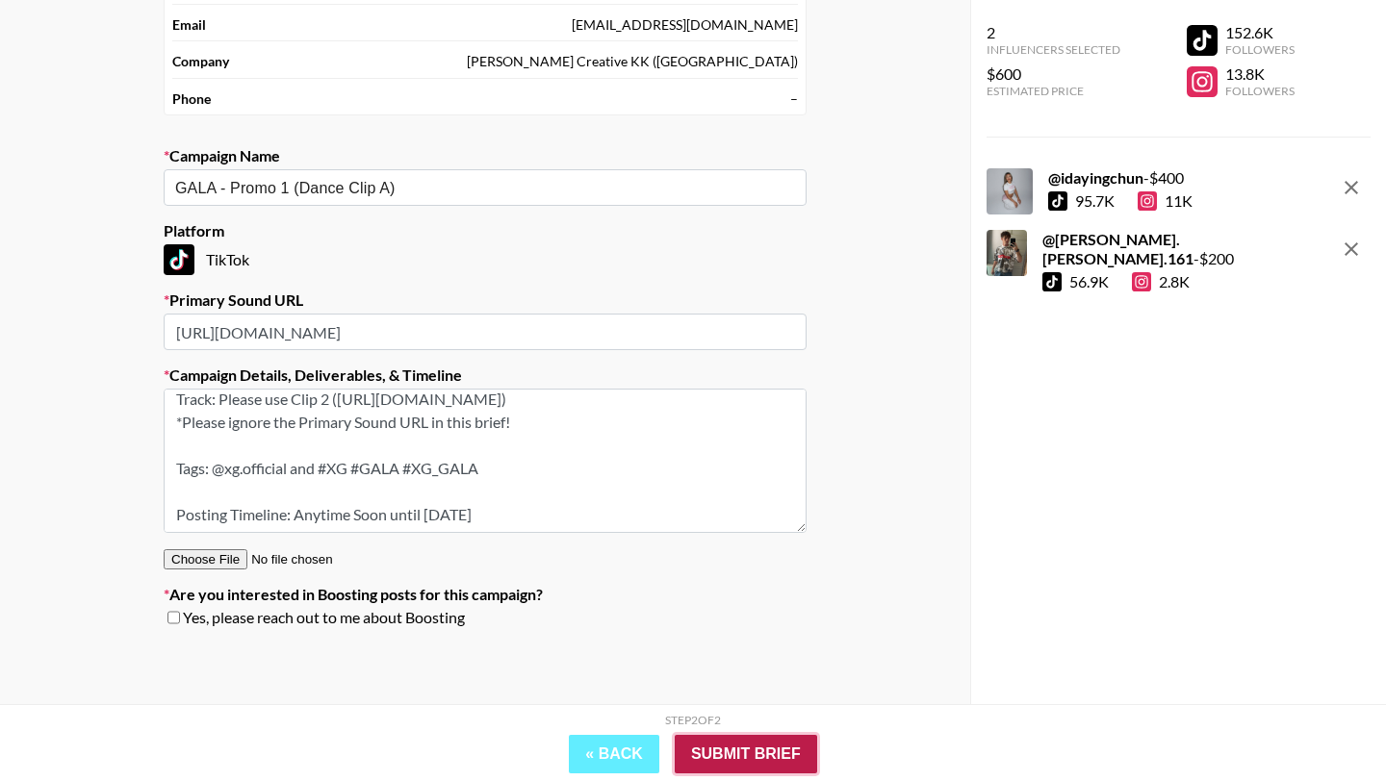
click at [739, 758] on input "Submit Brief" at bounding box center [746, 754] width 142 height 38
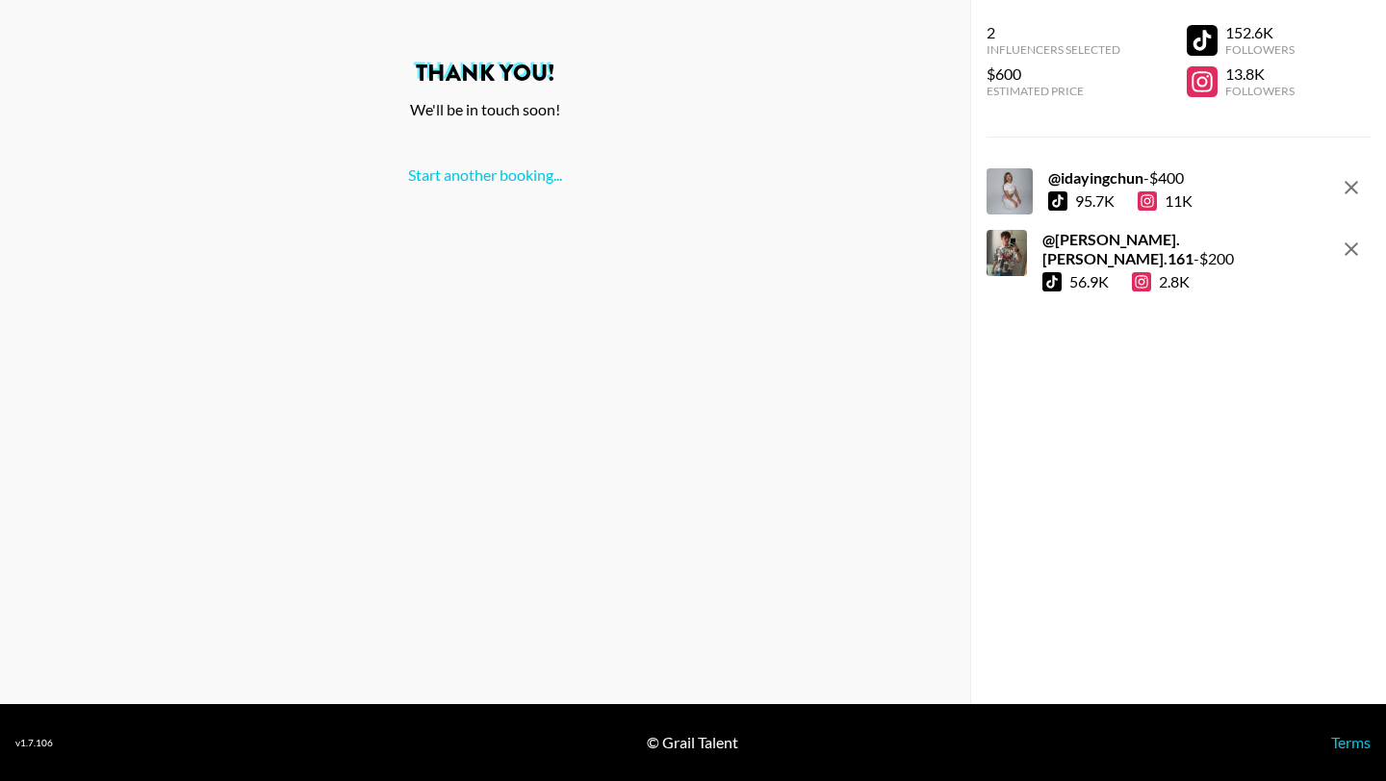
scroll to position [0, 0]
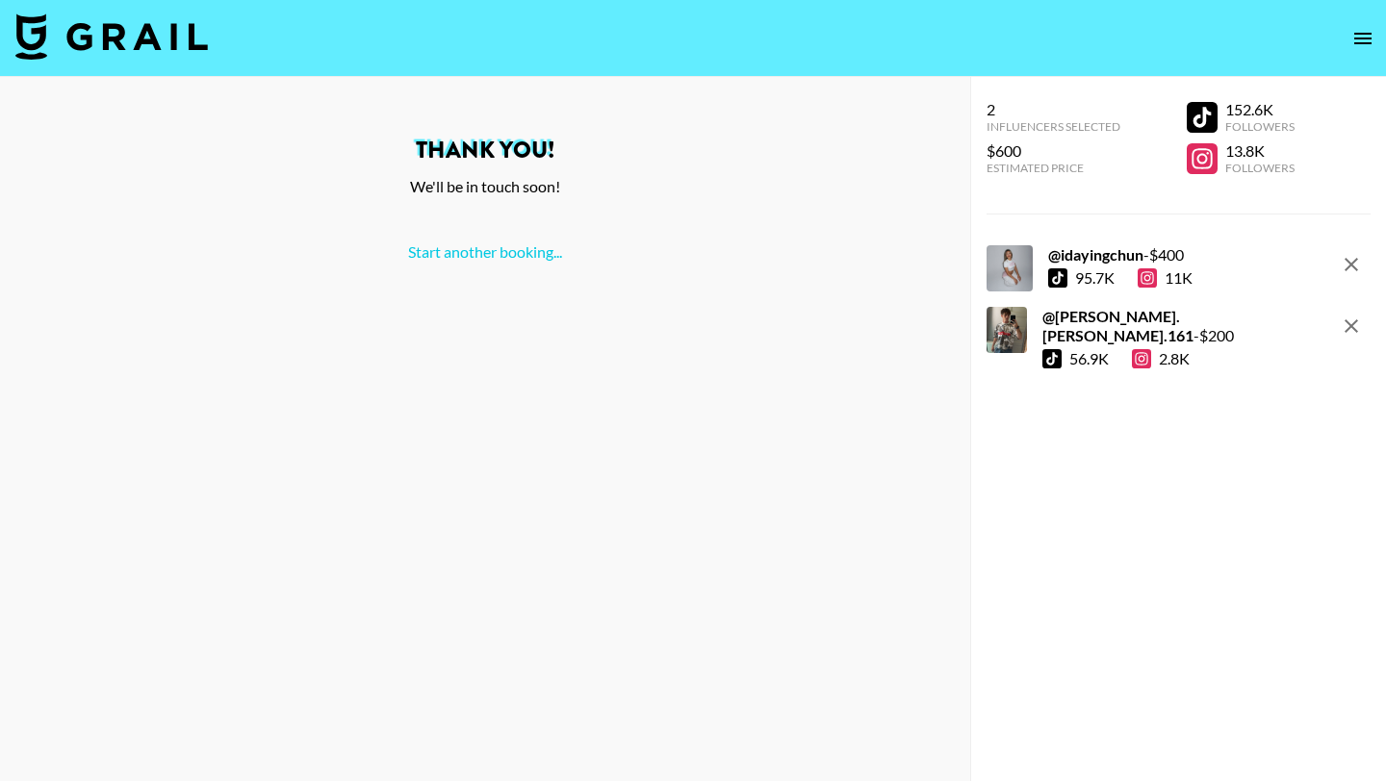
click at [123, 34] on img at bounding box center [111, 36] width 192 height 46
select select "Song"
